Goal: Information Seeking & Learning: Compare options

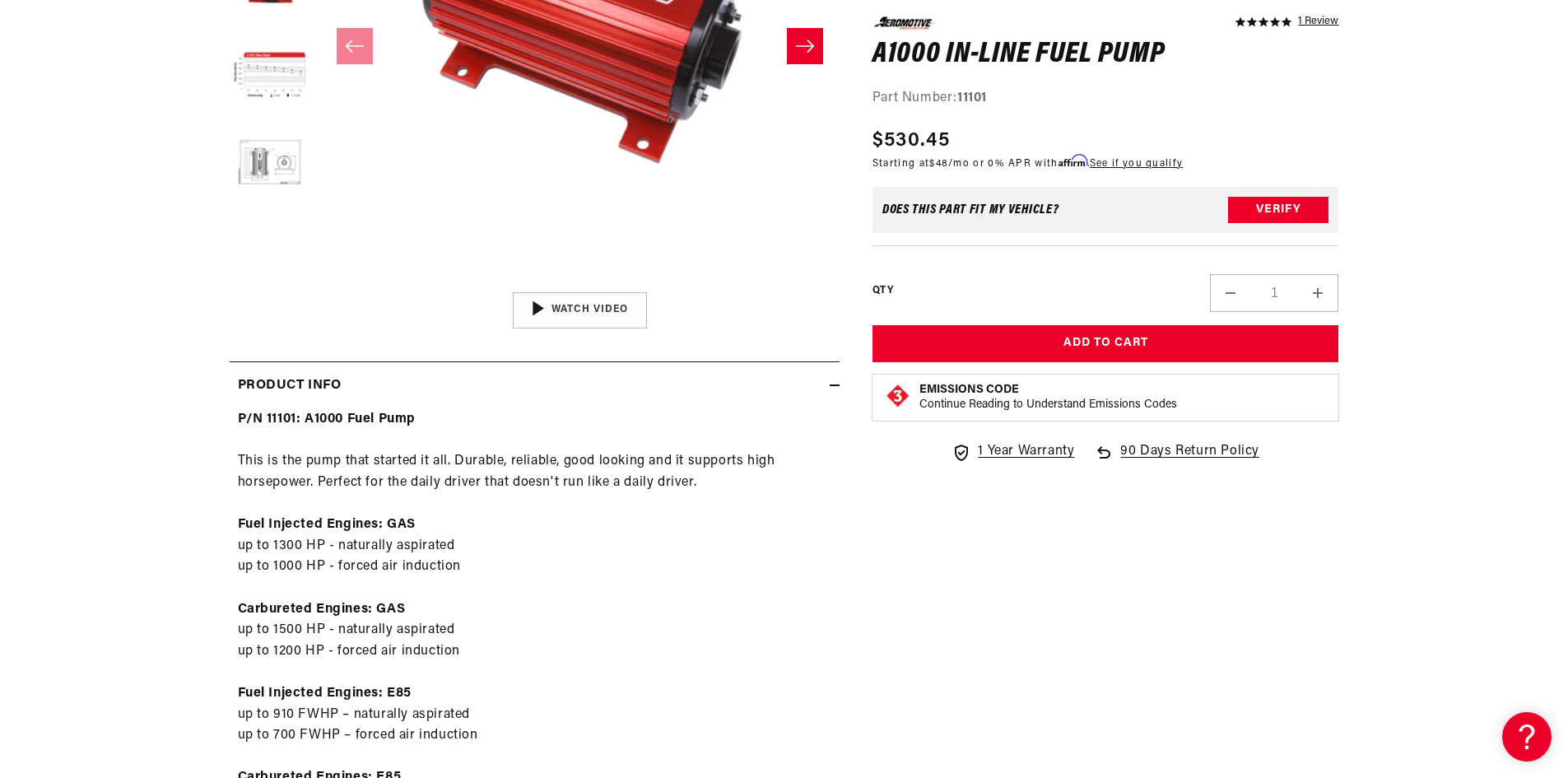
scroll to position [494, 0]
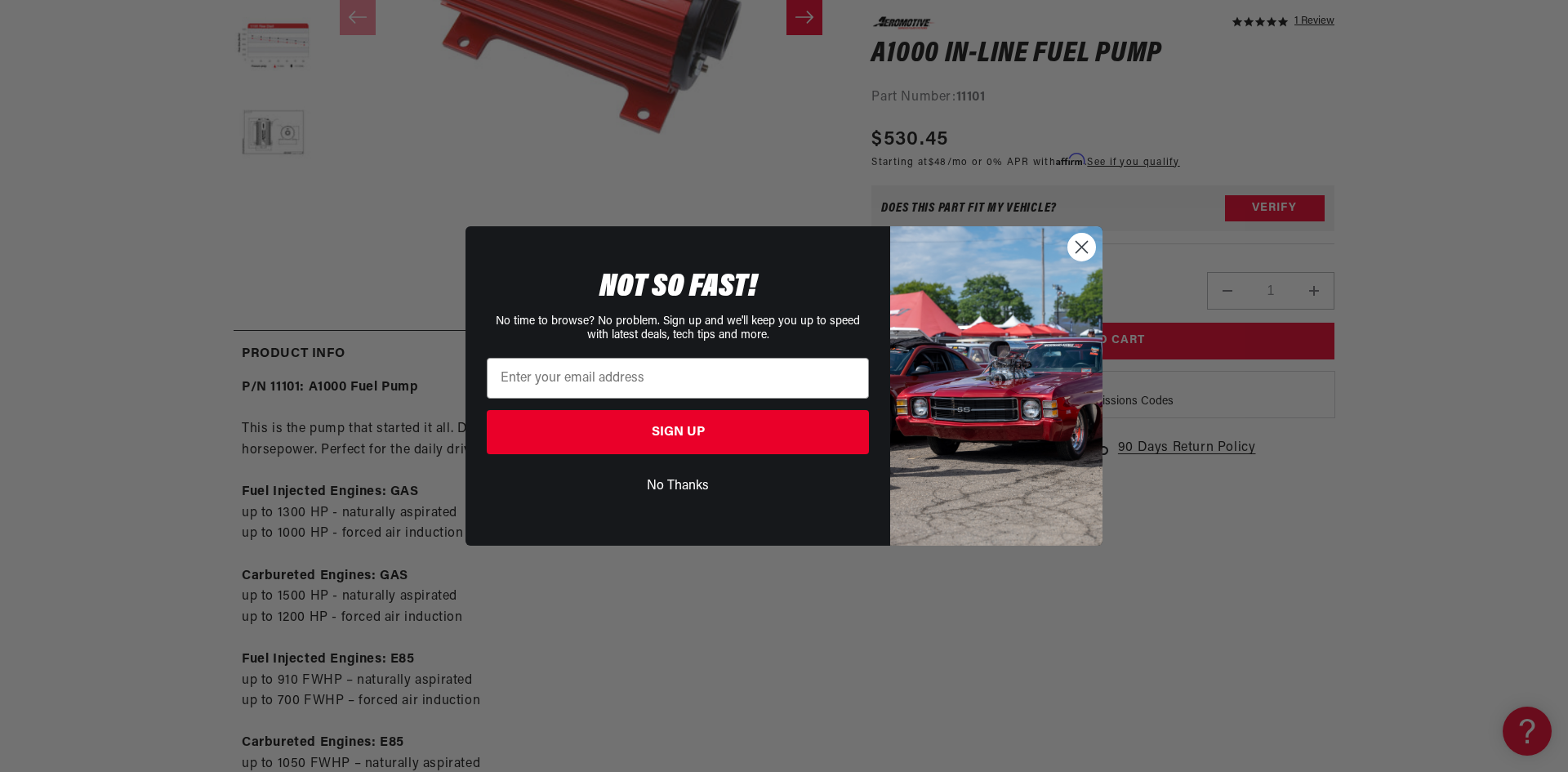
click at [1074, 239] on circle "Close dialog" at bounding box center [1081, 247] width 27 height 27
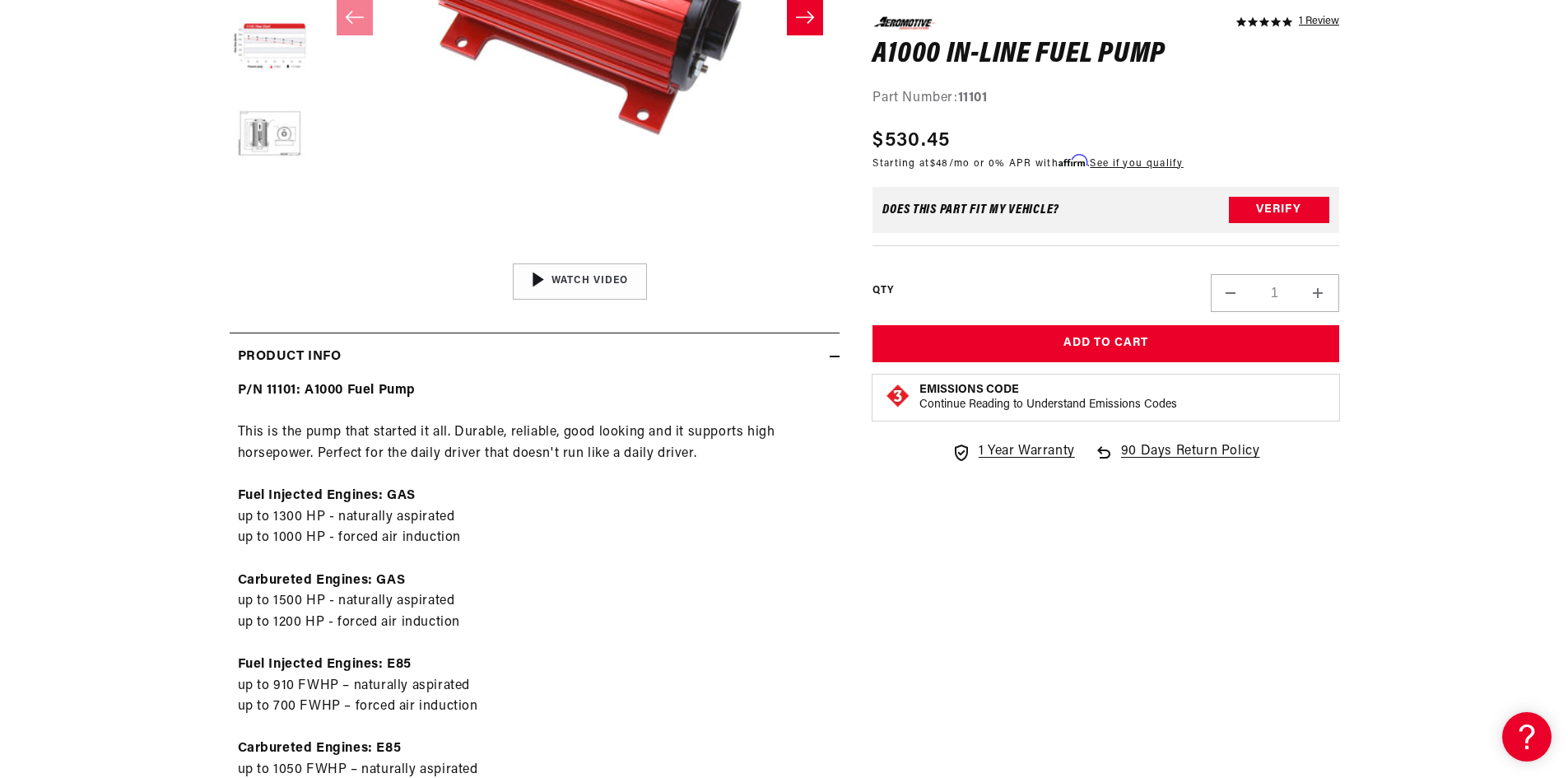
drag, startPoint x: 1331, startPoint y: 542, endPoint x: 1321, endPoint y: 540, distance: 10.2
click at [1323, 543] on div "5.0 star rating 1 Review A1000 In-Line Fuel Pump A1000 In-Line Fuel Pump 5.0 st…" at bounding box center [1089, 654] width 499 height 1839
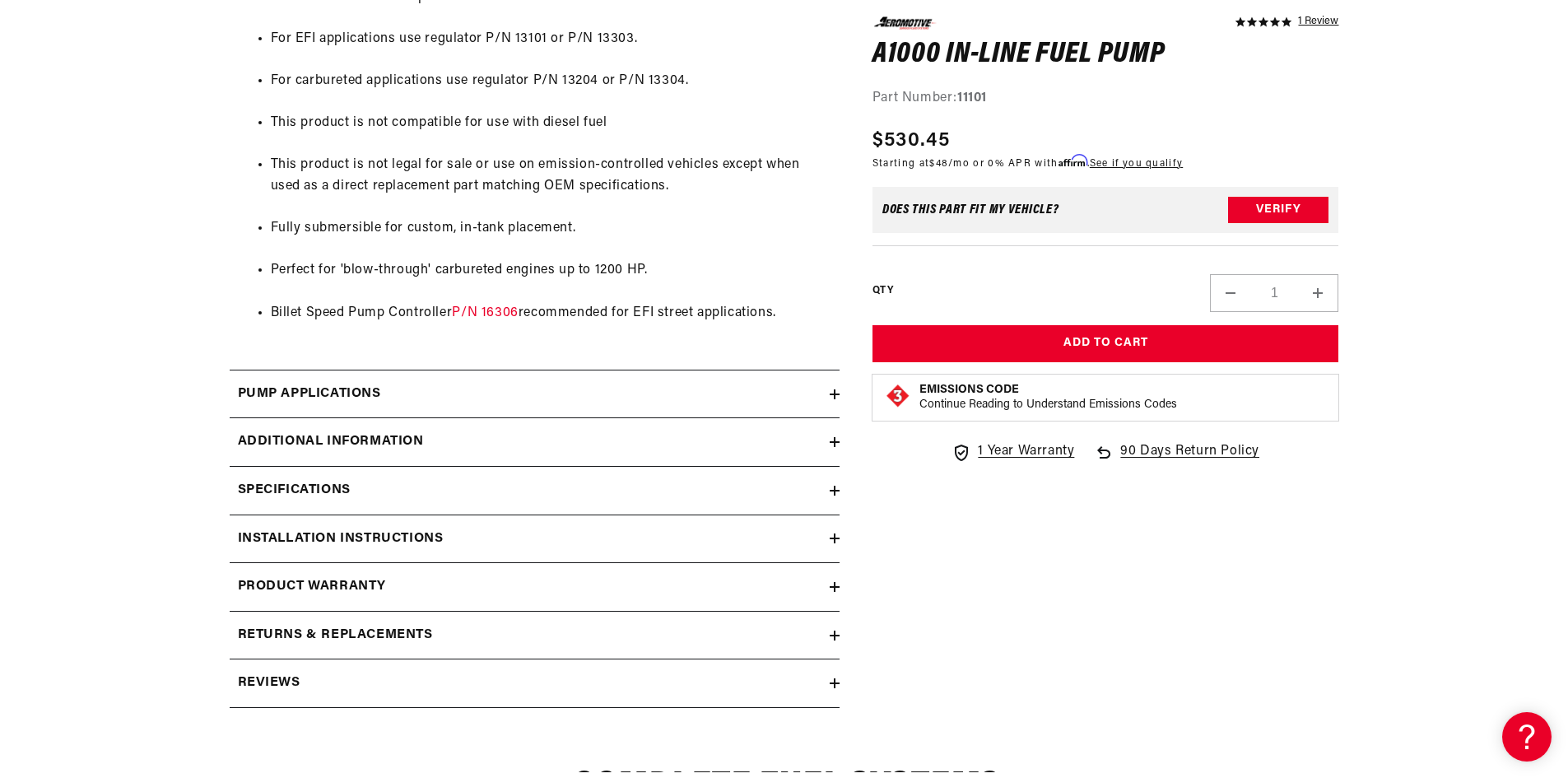
scroll to position [1347, 0]
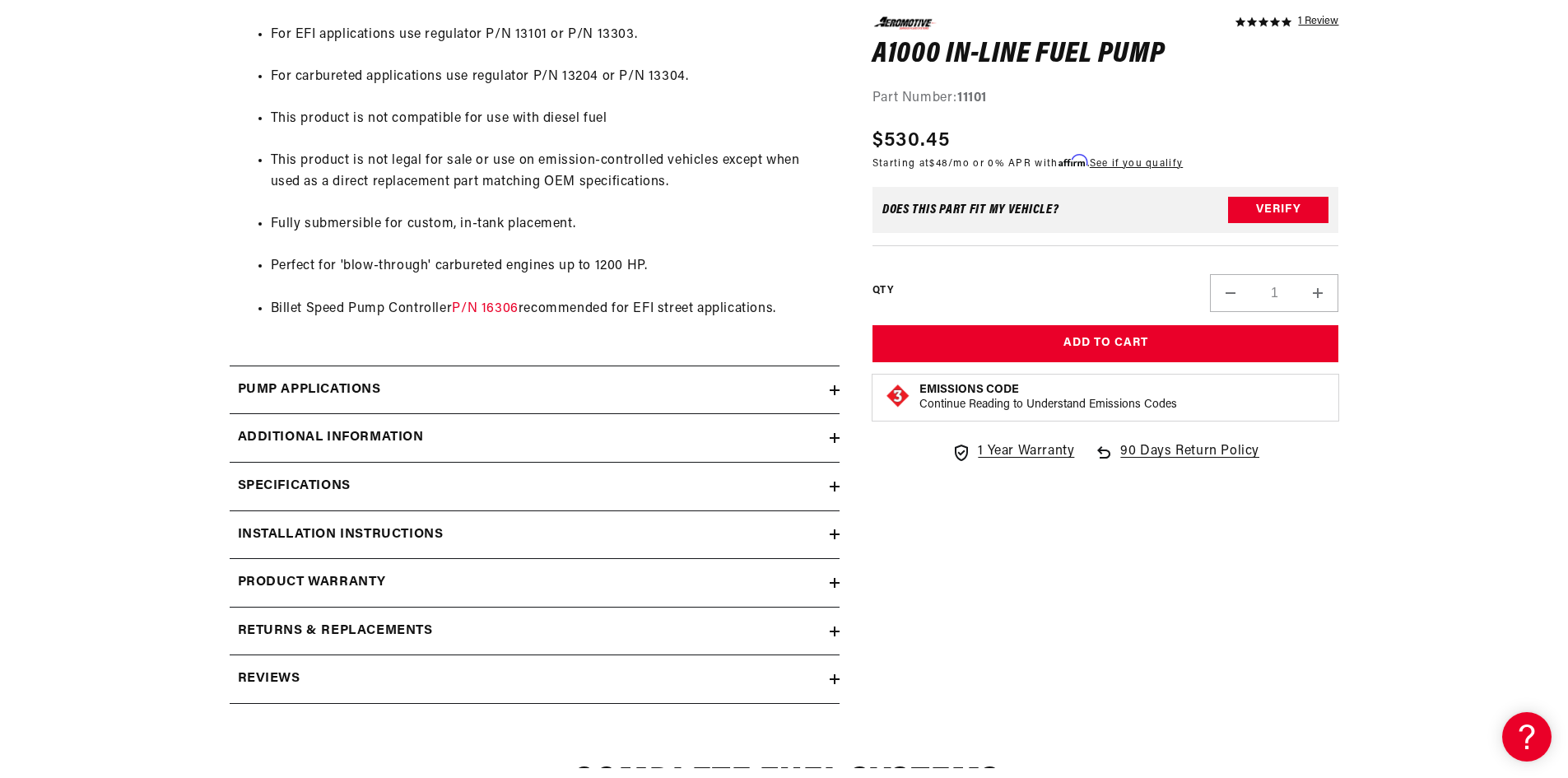
click at [676, 451] on summary "Additional information" at bounding box center [535, 438] width 610 height 48
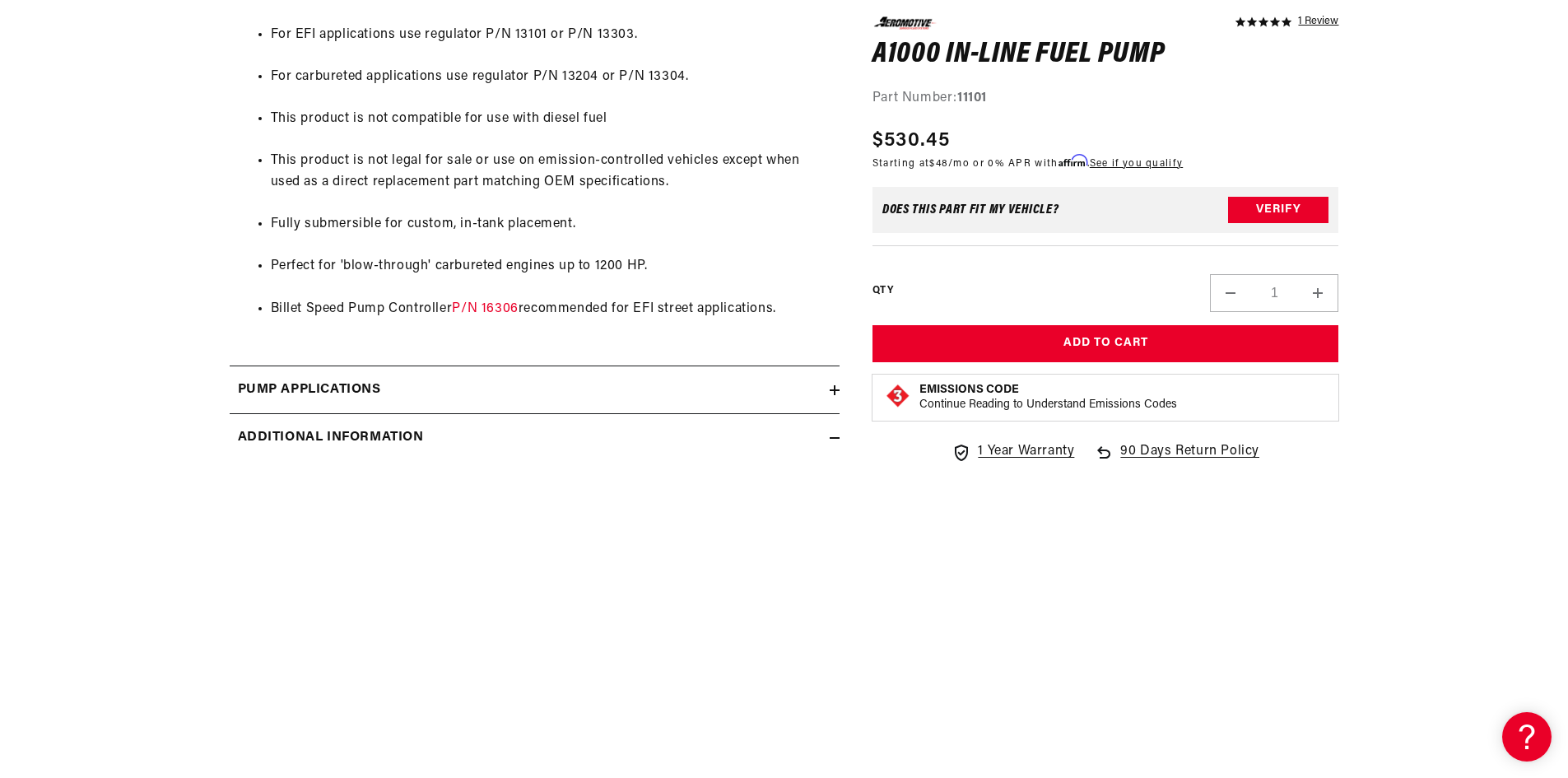
click at [690, 390] on div "Pump Applications" at bounding box center [529, 390] width 600 height 21
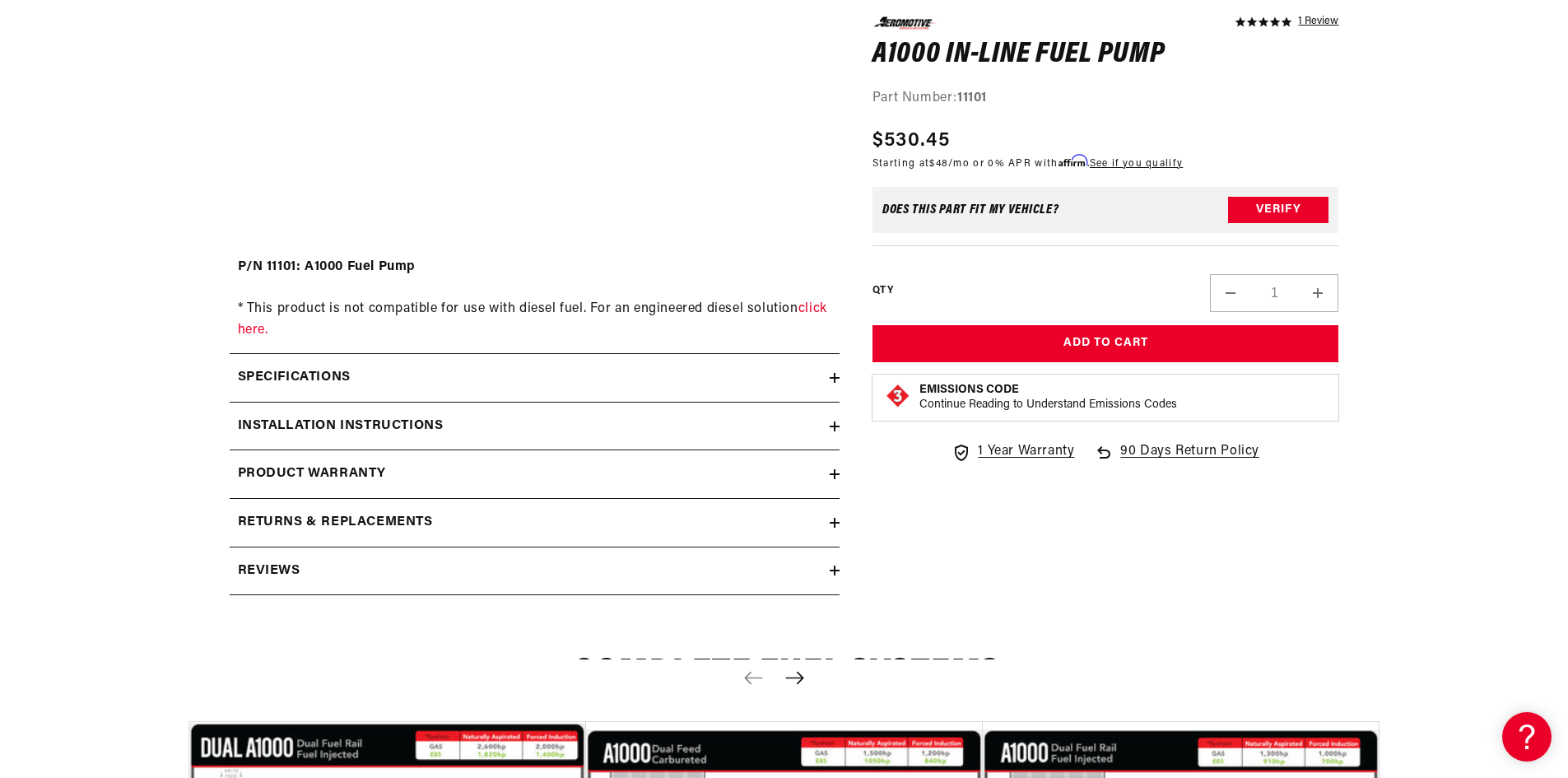
click at [701, 368] on div "Specifications" at bounding box center [529, 378] width 600 height 21
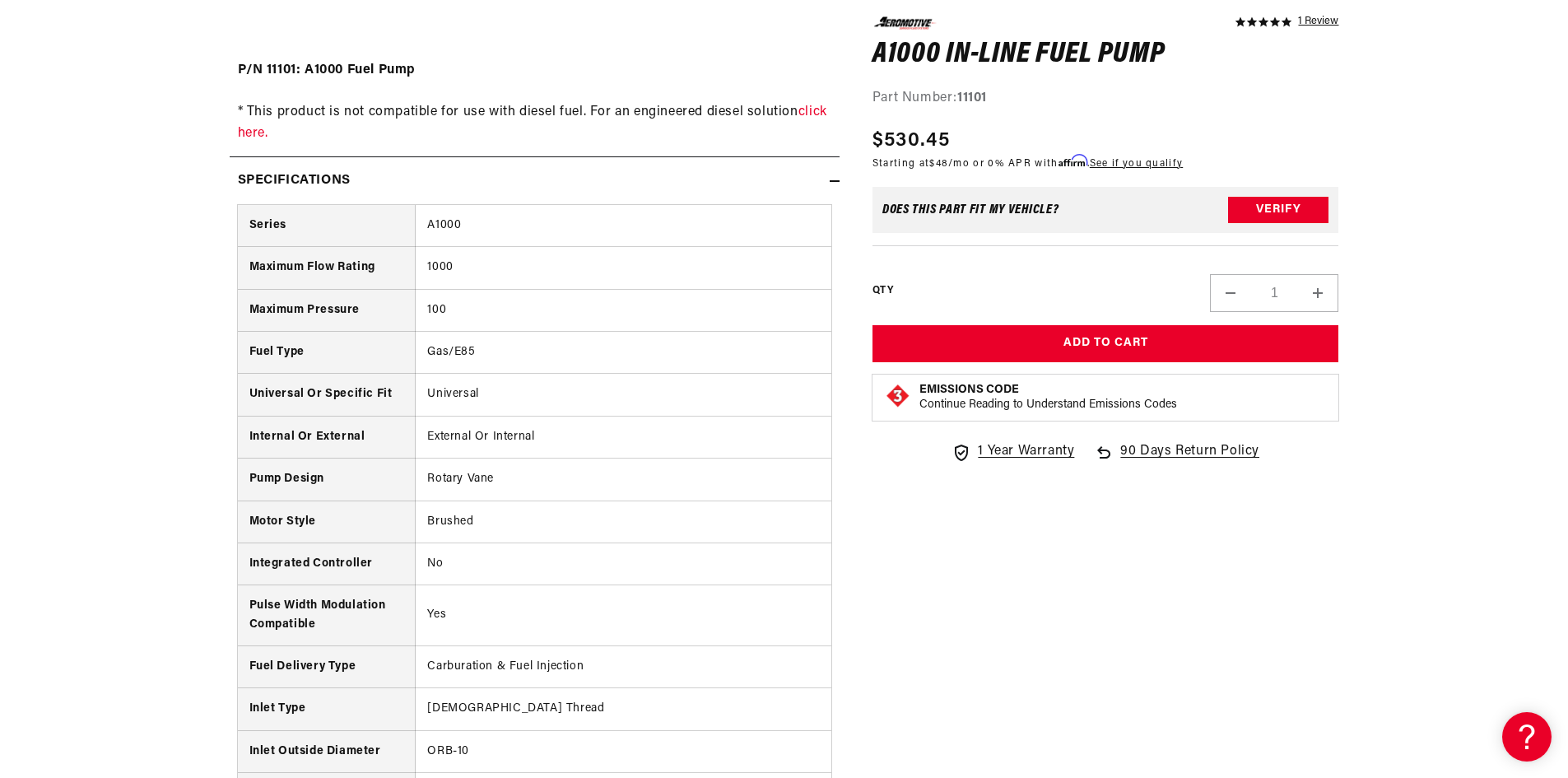
scroll to position [2336, 0]
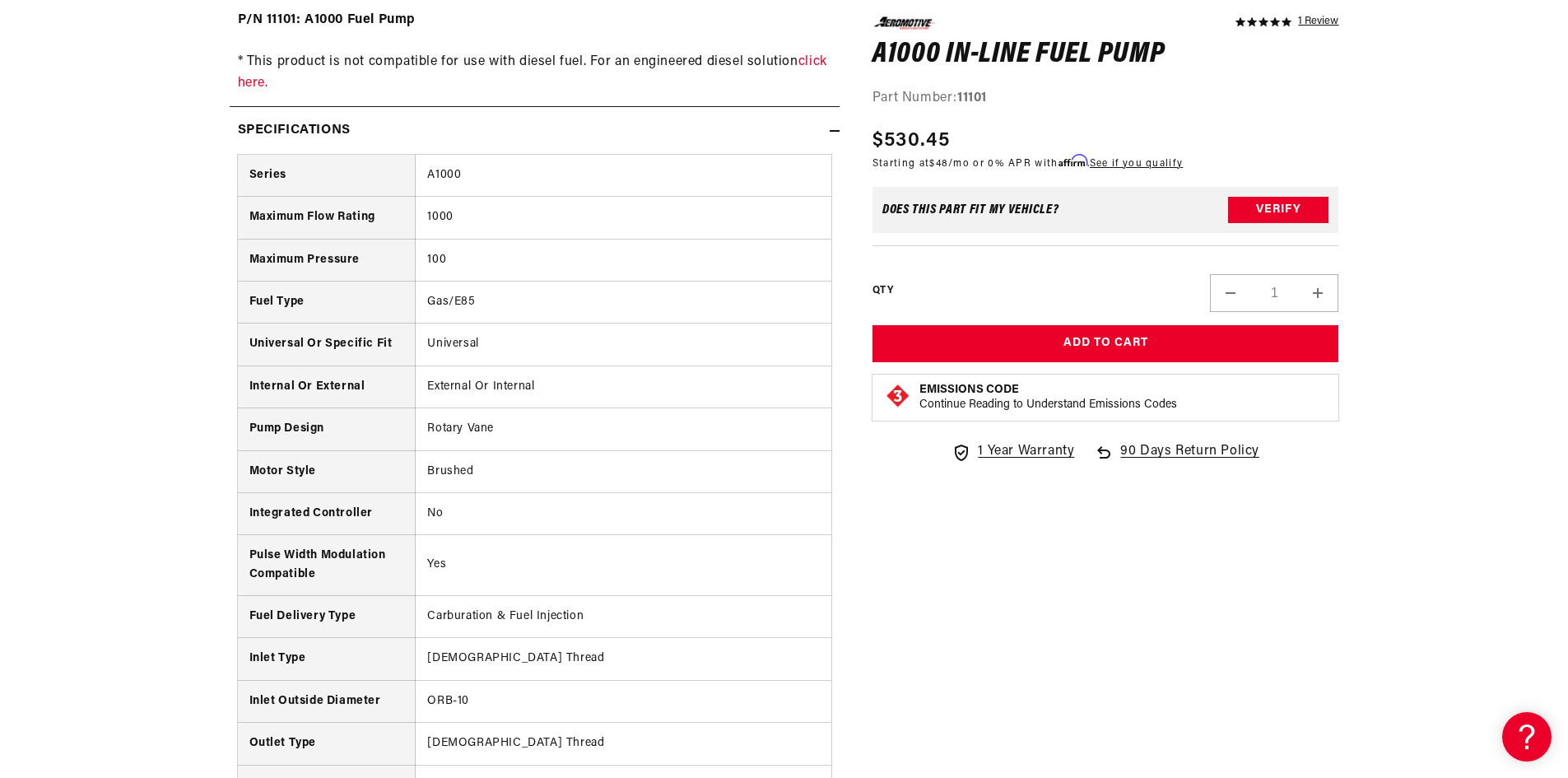
click at [701, 368] on td "External Or Internal" at bounding box center [623, 385] width 415 height 42
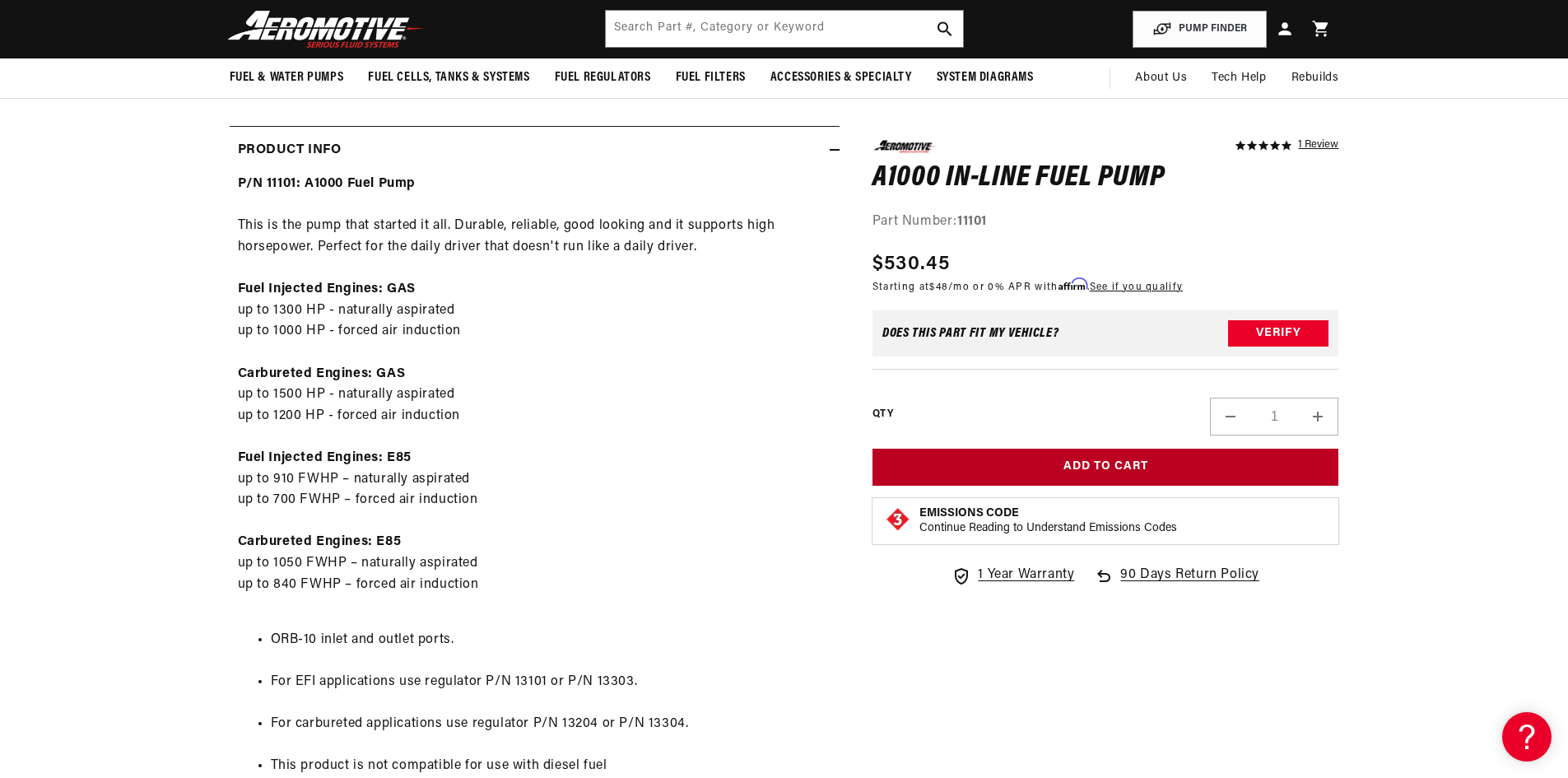
scroll to position [689, 0]
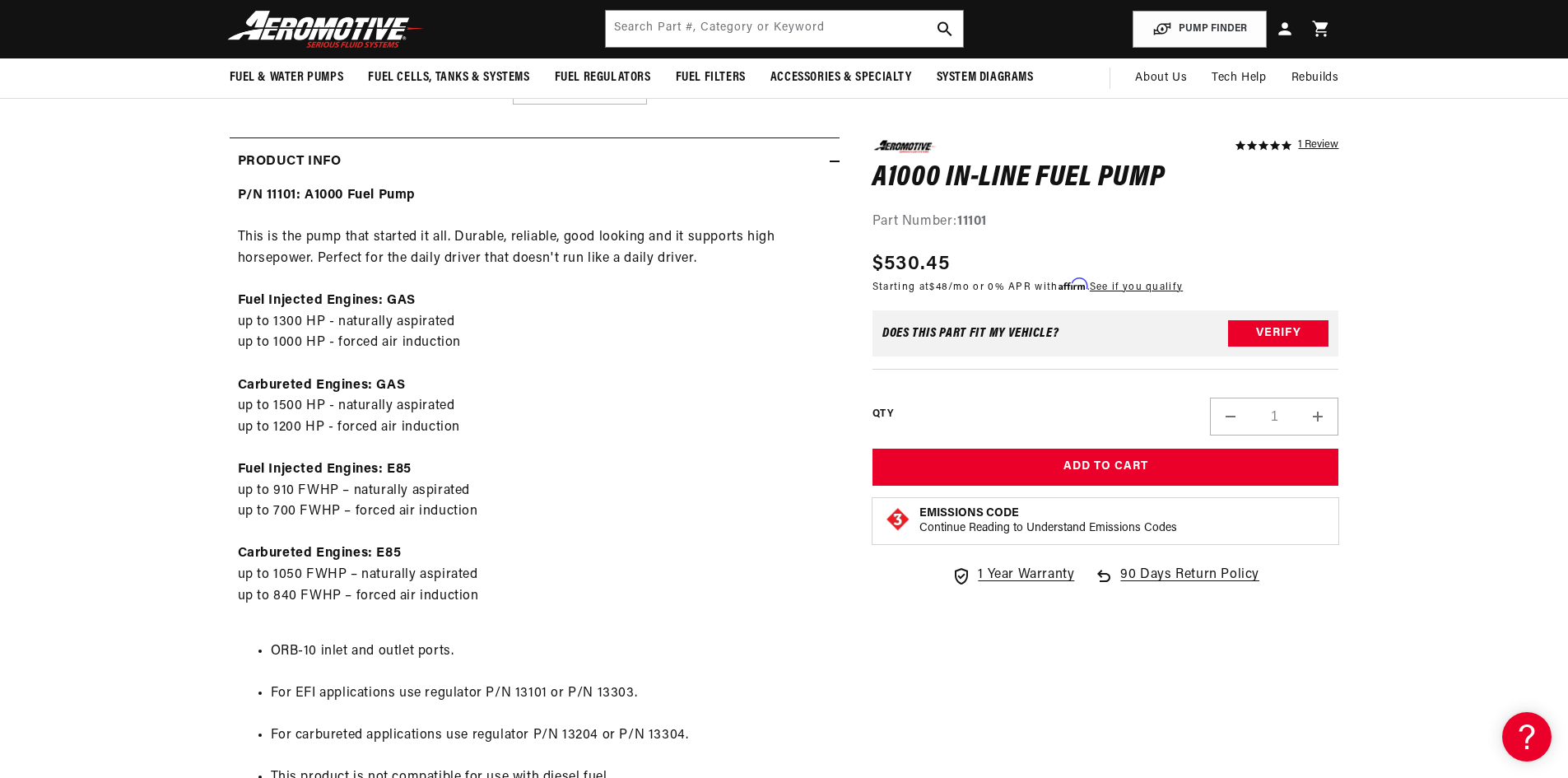
click at [704, 420] on div "P/N 11101: A1000 Fuel Pump This is the pump that started it all. Durable, relia…" at bounding box center [535, 592] width 610 height 814
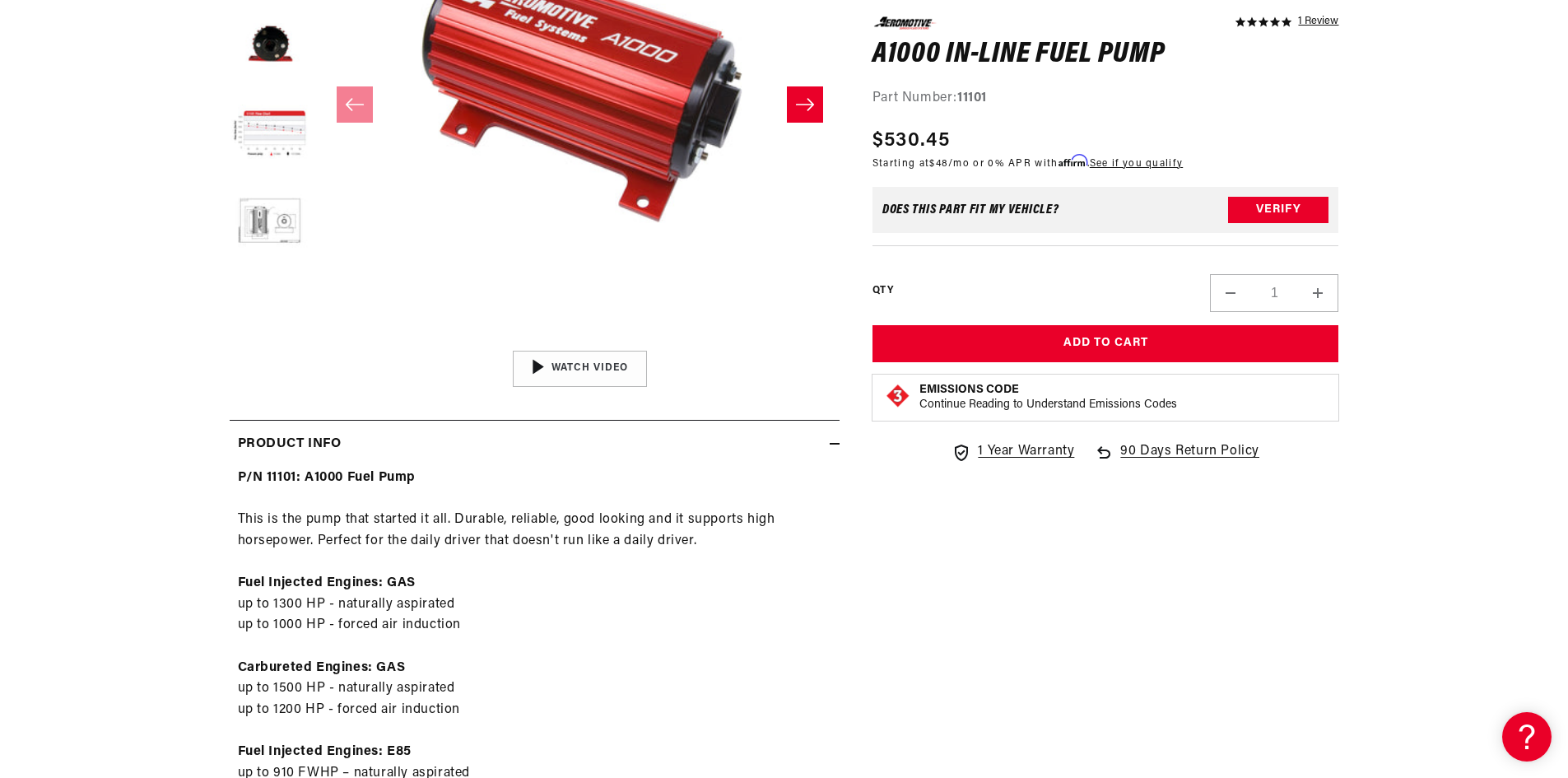
scroll to position [412, 0]
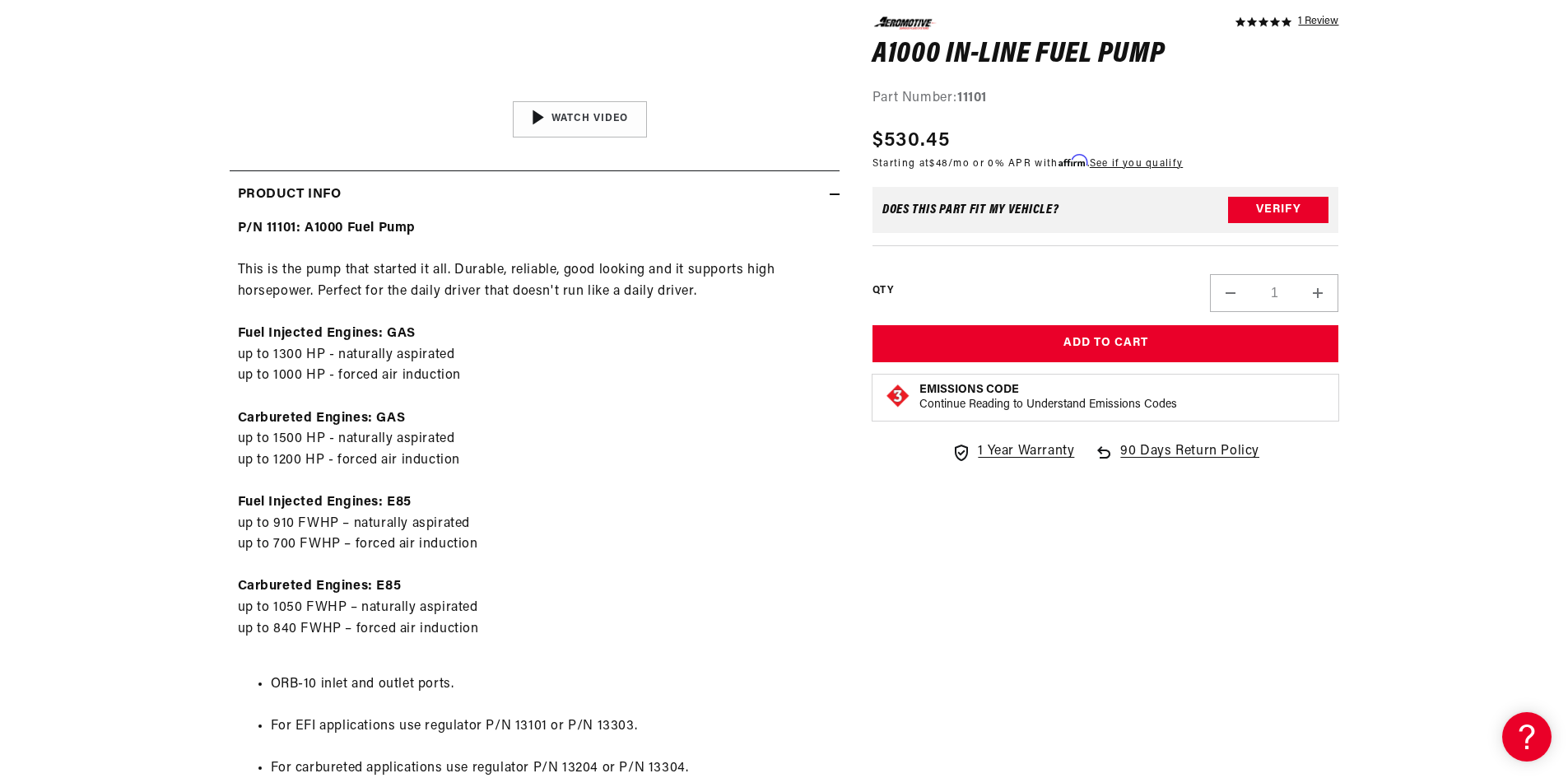
scroll to position [659, 0]
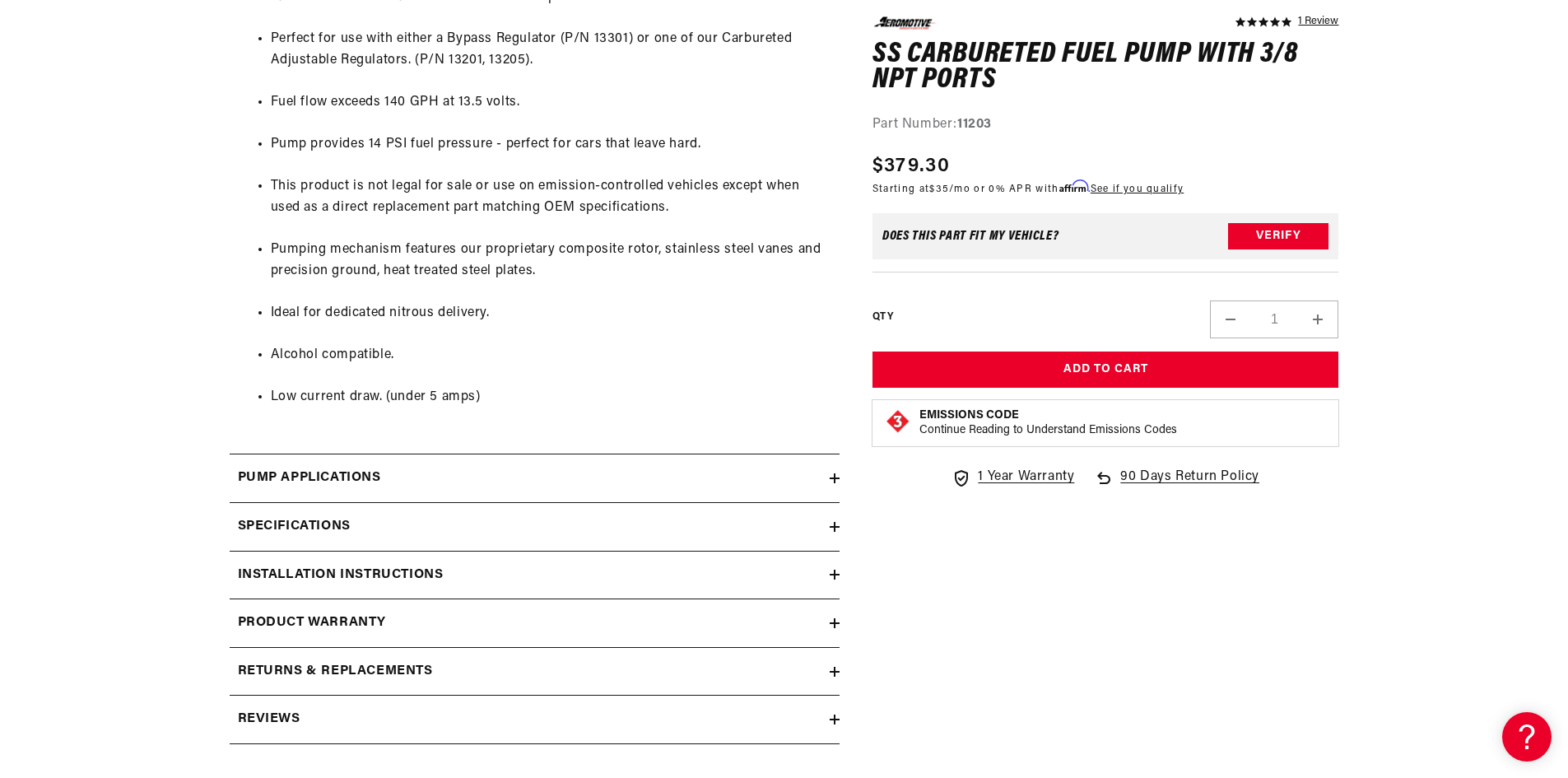
scroll to position [1071, 0]
click at [807, 479] on div "Pump Applications" at bounding box center [529, 477] width 600 height 21
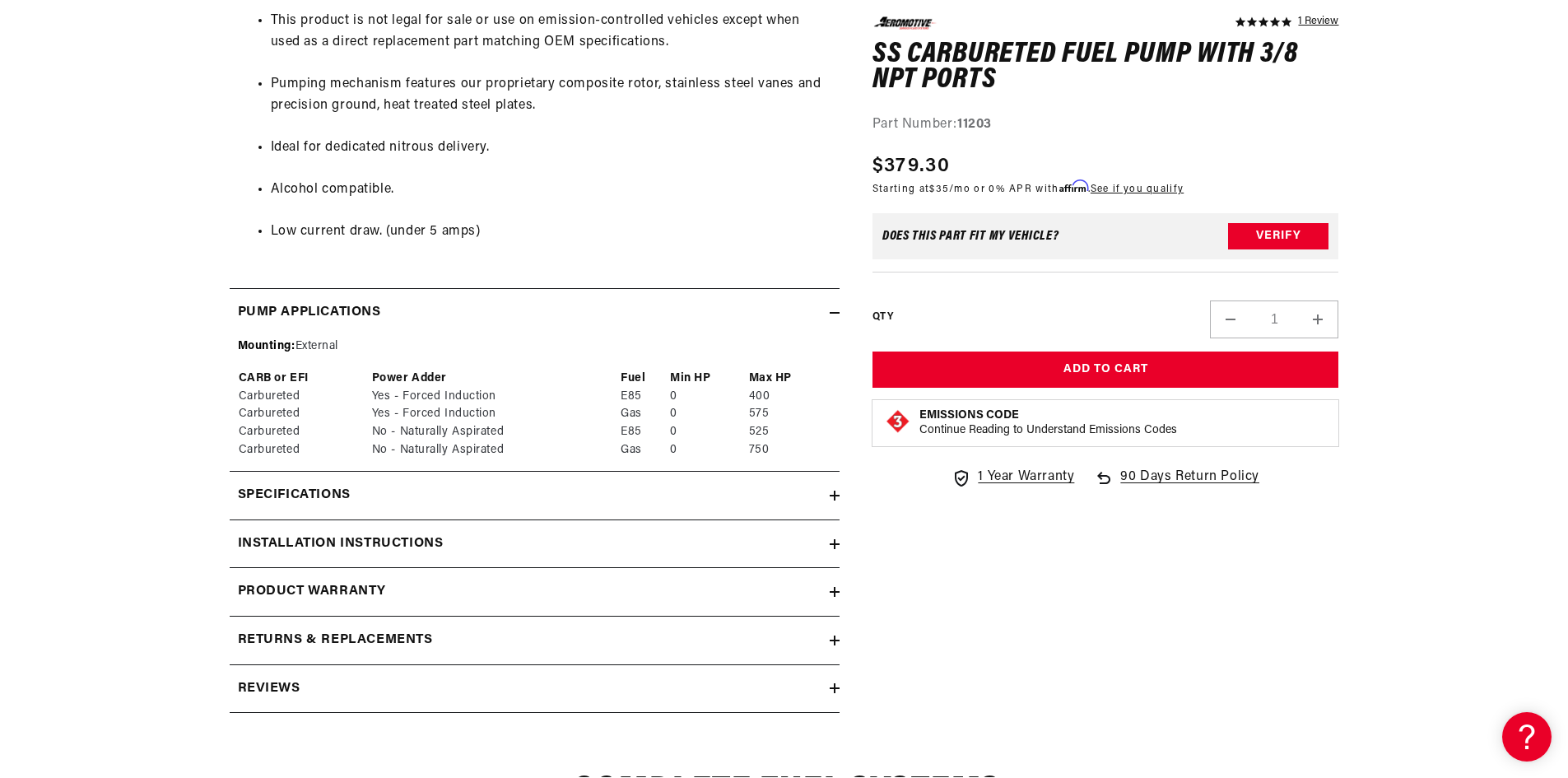
click at [808, 498] on div "Specifications" at bounding box center [529, 496] width 600 height 21
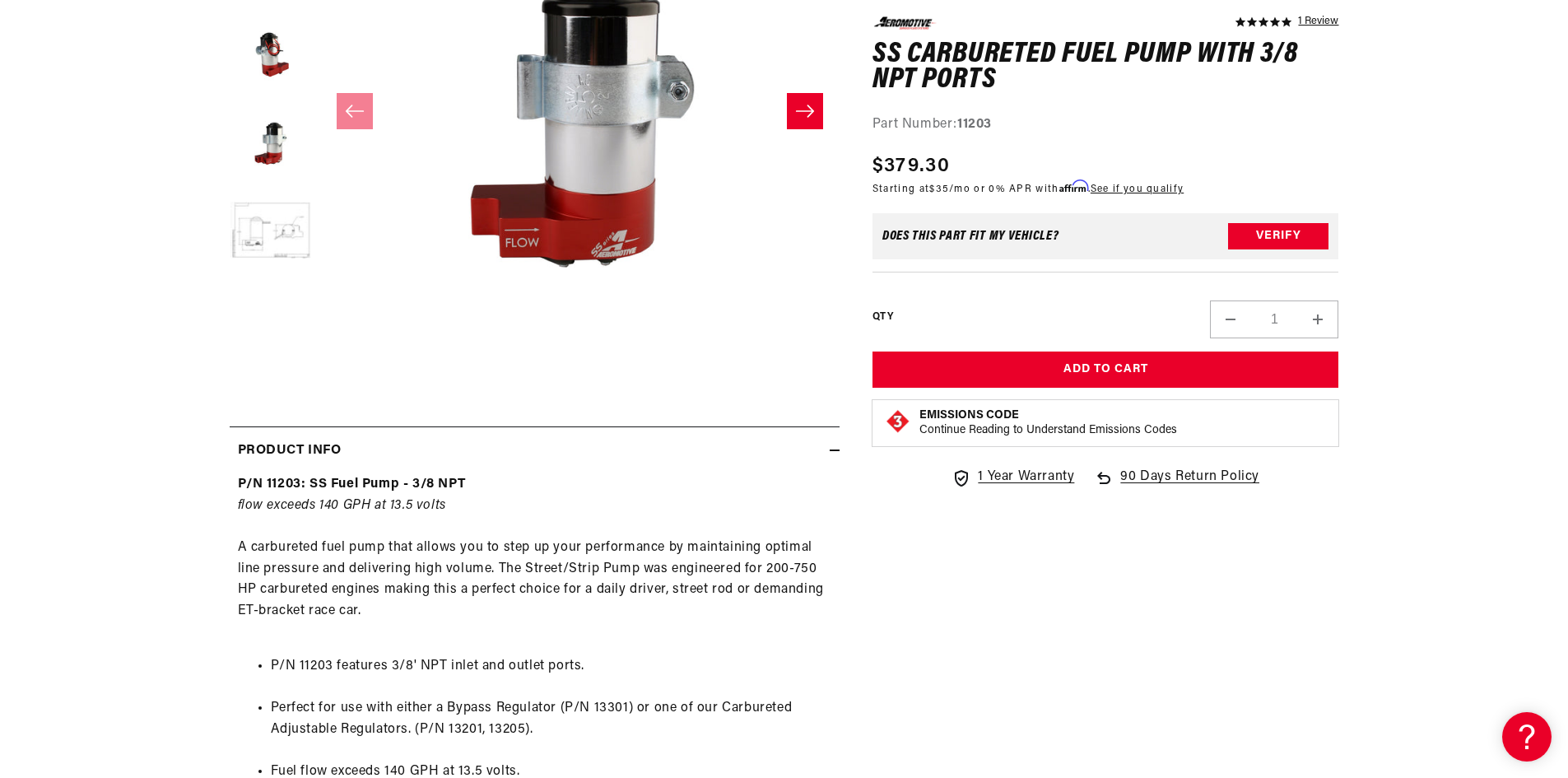
scroll to position [412, 0]
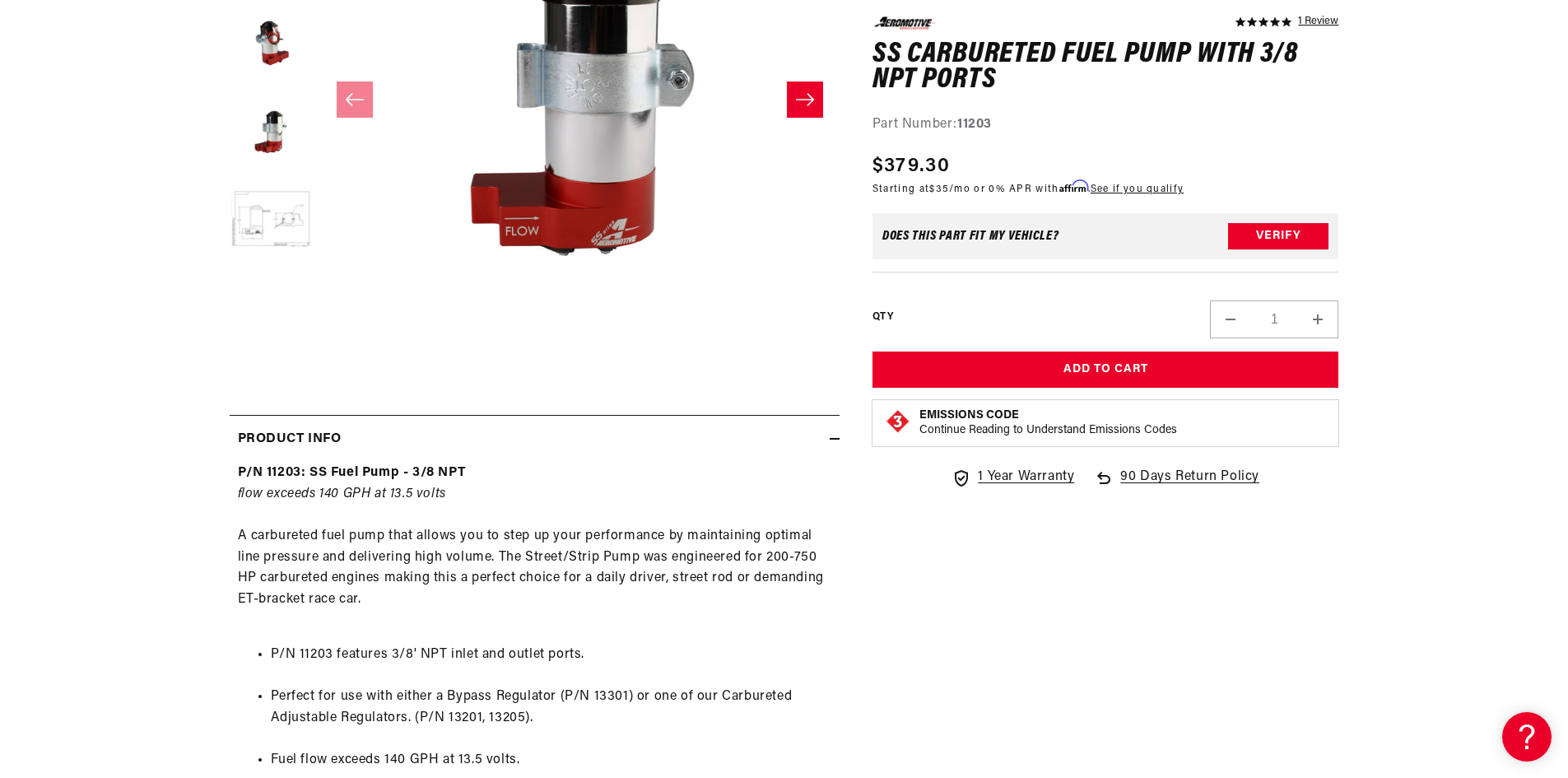
click at [806, 519] on div "P/N 11203: SS Fuel Pump - 3/8 NPT flow exceeds 140 GPH at 13.5 volts A carburet…" at bounding box center [535, 774] width 610 height 624
